Goal: Information Seeking & Learning: Learn about a topic

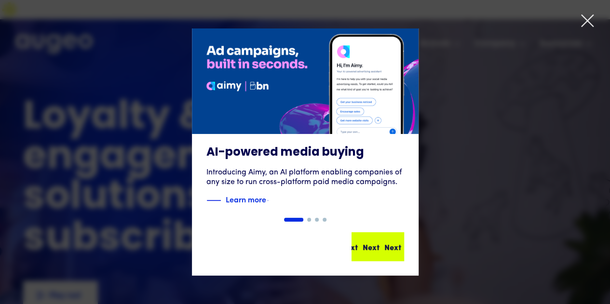
click at [382, 242] on div "Next" at bounding box center [373, 247] width 17 height 12
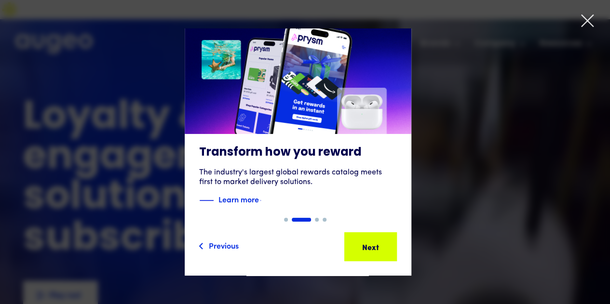
click at [389, 242] on div "Next Next Next Next" at bounding box center [374, 247] width 87 height 12
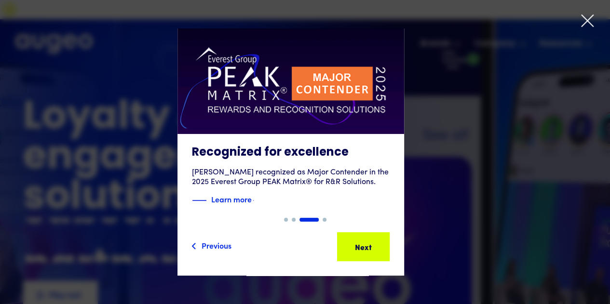
click at [389, 242] on div "Next Next Next Next" at bounding box center [367, 247] width 87 height 12
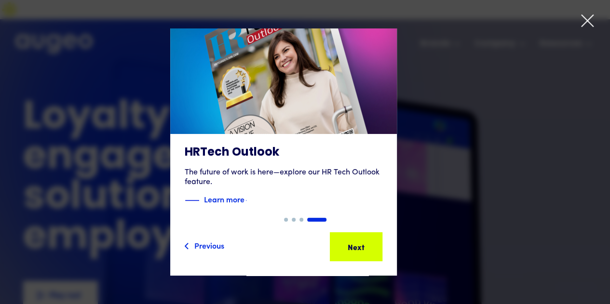
click at [584, 27] on icon at bounding box center [587, 20] width 14 height 14
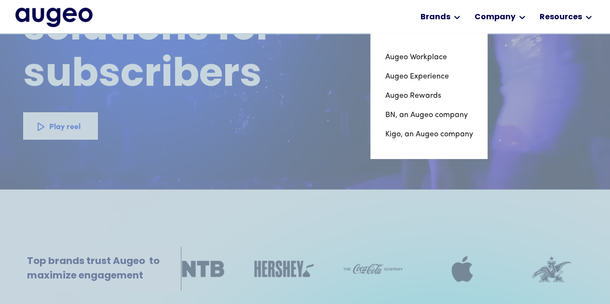
scroll to position [154, 0]
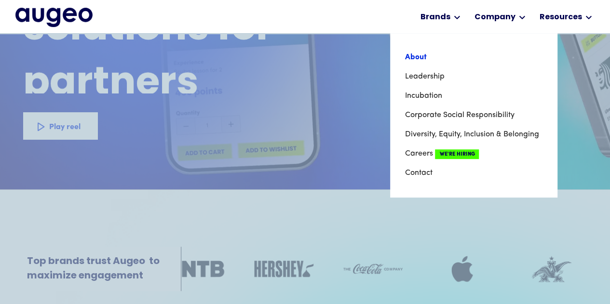
click at [427, 58] on link "About" at bounding box center [473, 57] width 138 height 19
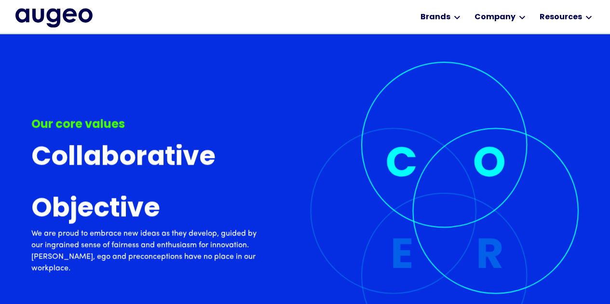
scroll to position [2190, 0]
click at [74, 13] on img "home" at bounding box center [53, 17] width 77 height 19
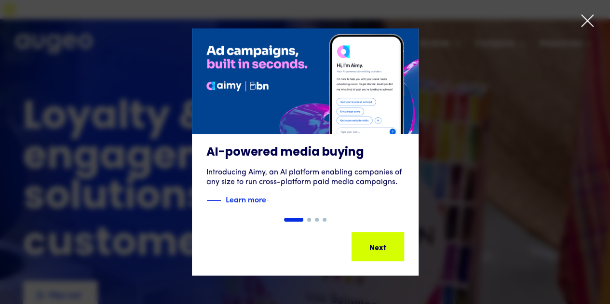
click at [582, 20] on icon at bounding box center [587, 20] width 14 height 14
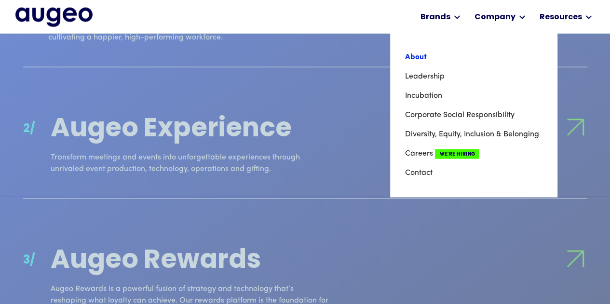
scroll to position [972, 0]
click at [456, 58] on link "About" at bounding box center [473, 57] width 138 height 19
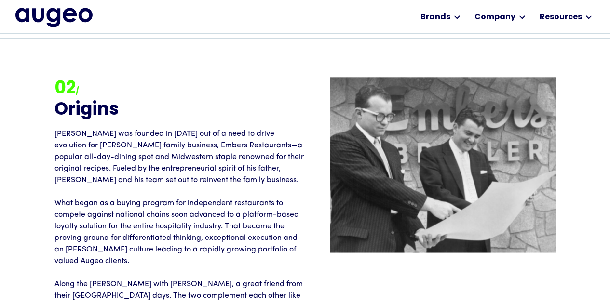
click at [67, 80] on strong "02" at bounding box center [64, 88] width 21 height 17
click at [82, 101] on h2 "Origins" at bounding box center [179, 110] width 251 height 19
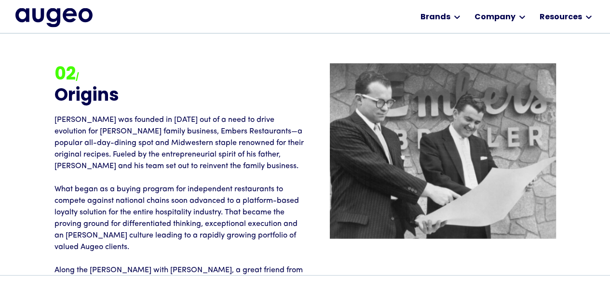
click at [161, 129] on p "Augeo was founded in 1999 out of a need to drive evolution for David Kristal's …" at bounding box center [179, 229] width 251 height 231
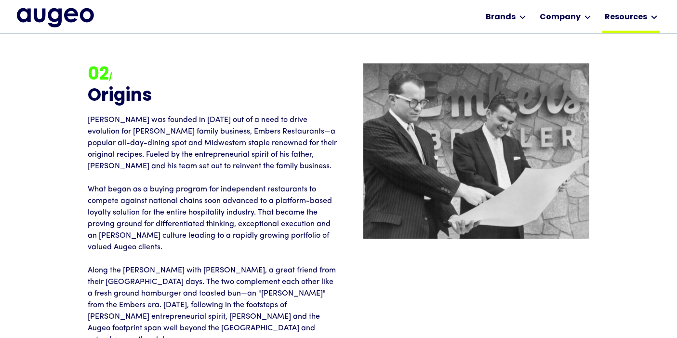
scroll to position [1044, 0]
